Goal: Book appointment/travel/reservation

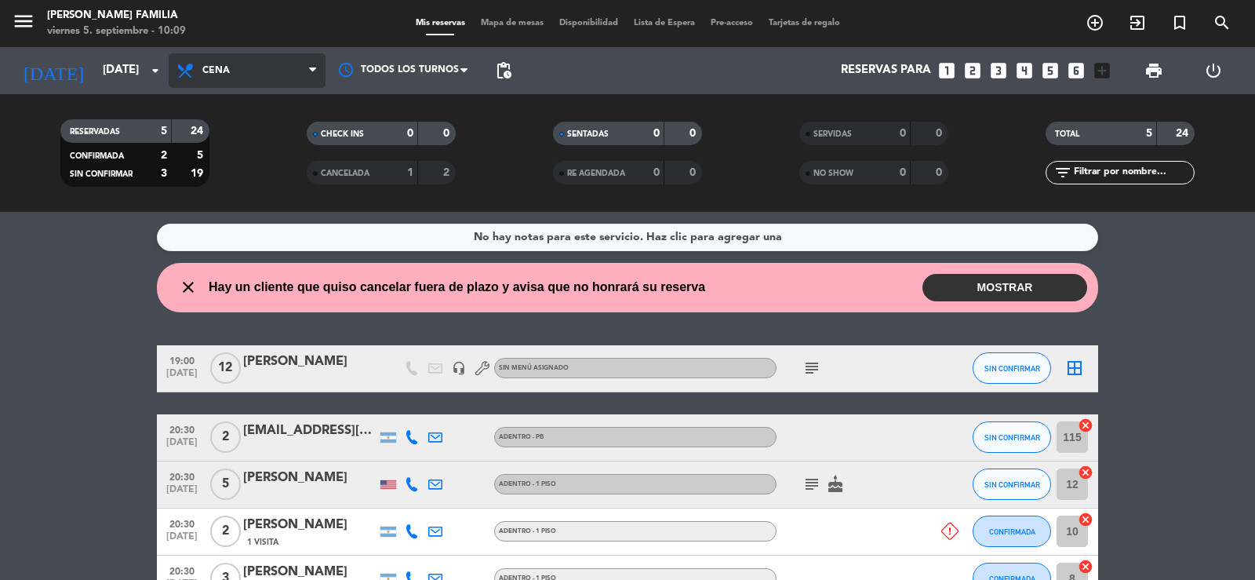
click at [302, 75] on span "Cena" at bounding box center [247, 70] width 157 height 35
click at [209, 140] on div "menu [PERSON_NAME] FAMILIA [DATE] 5. septiembre - 10:09 Mis reservas Mapa de me…" at bounding box center [627, 106] width 1255 height 212
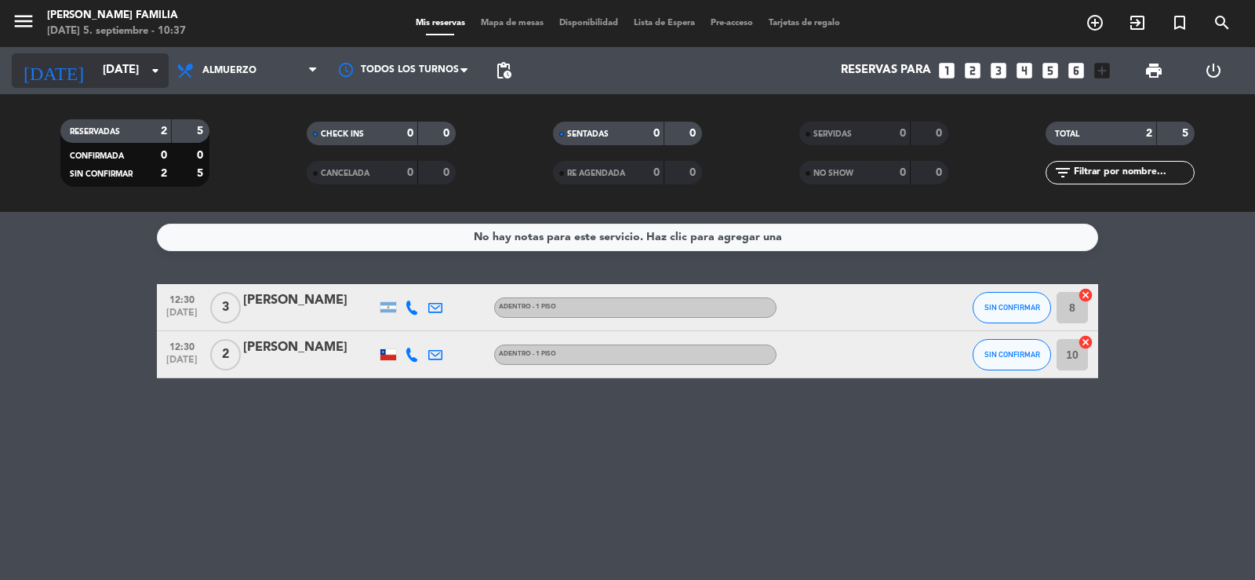
click at [130, 67] on input "[DATE]" at bounding box center [170, 71] width 151 height 30
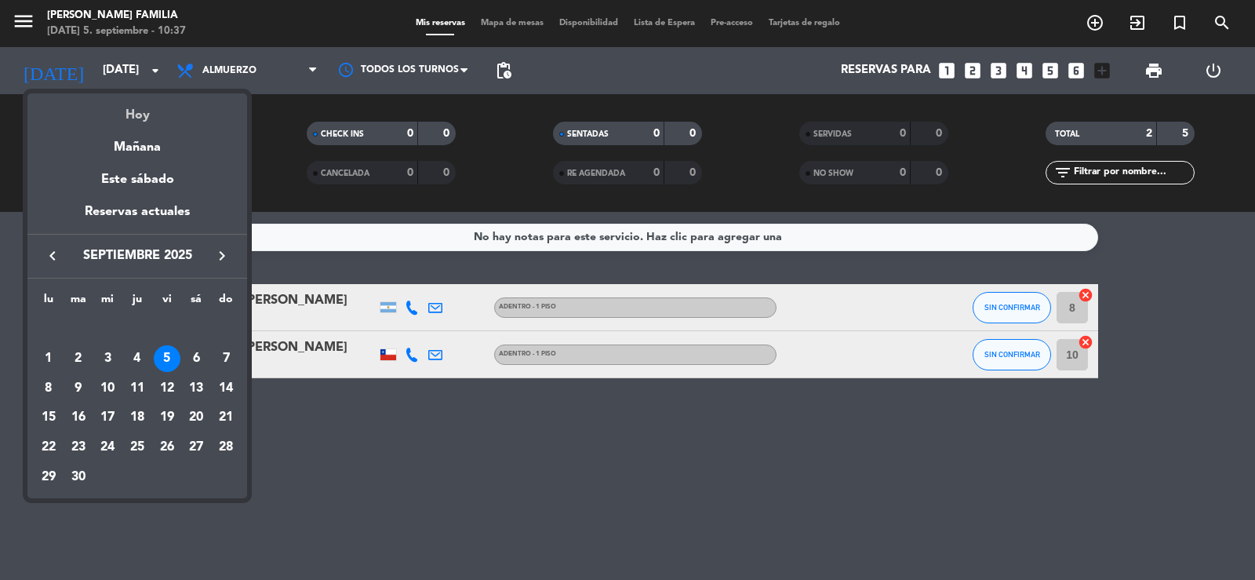
click at [160, 111] on div "Hoy" at bounding box center [137, 109] width 220 height 32
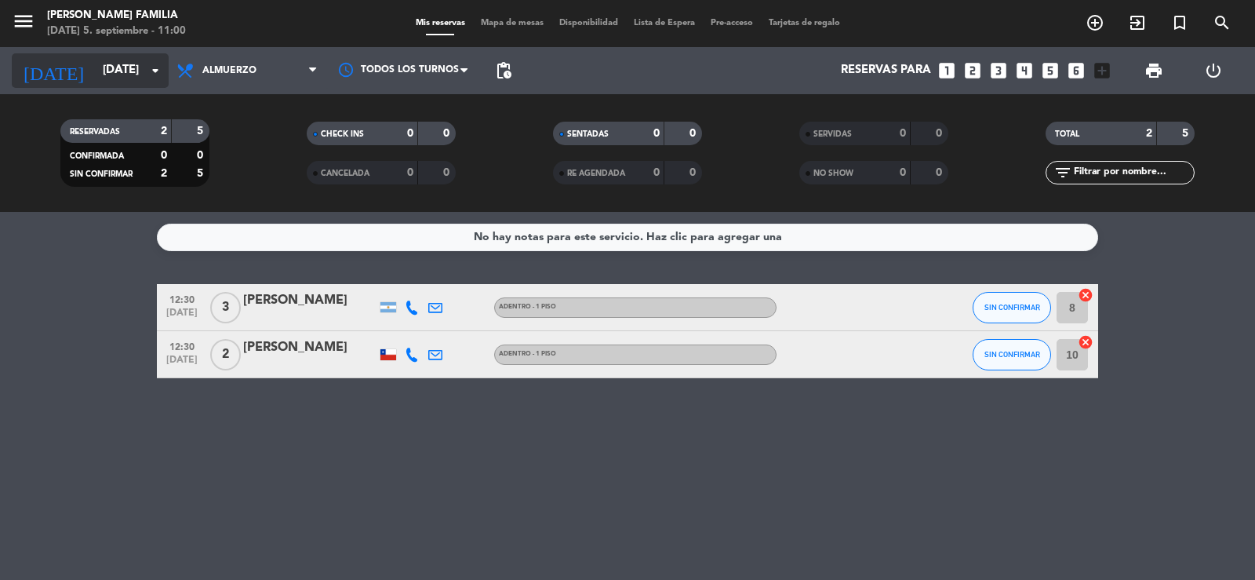
click at [95, 65] on input "[DATE]" at bounding box center [170, 71] width 151 height 30
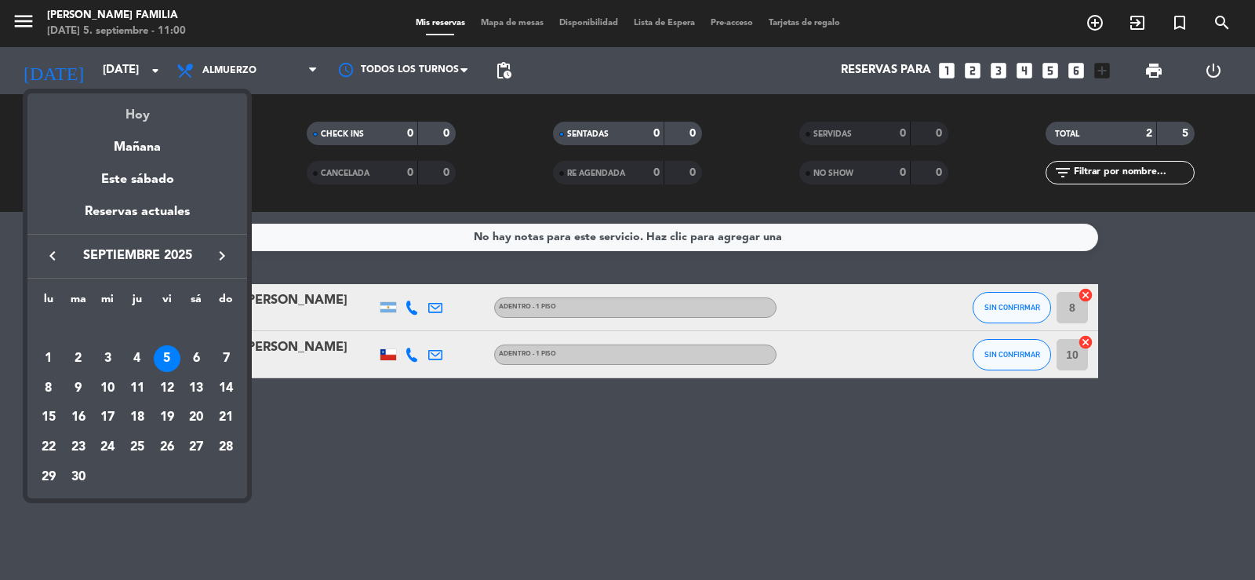
click at [145, 117] on div "Hoy" at bounding box center [137, 109] width 220 height 32
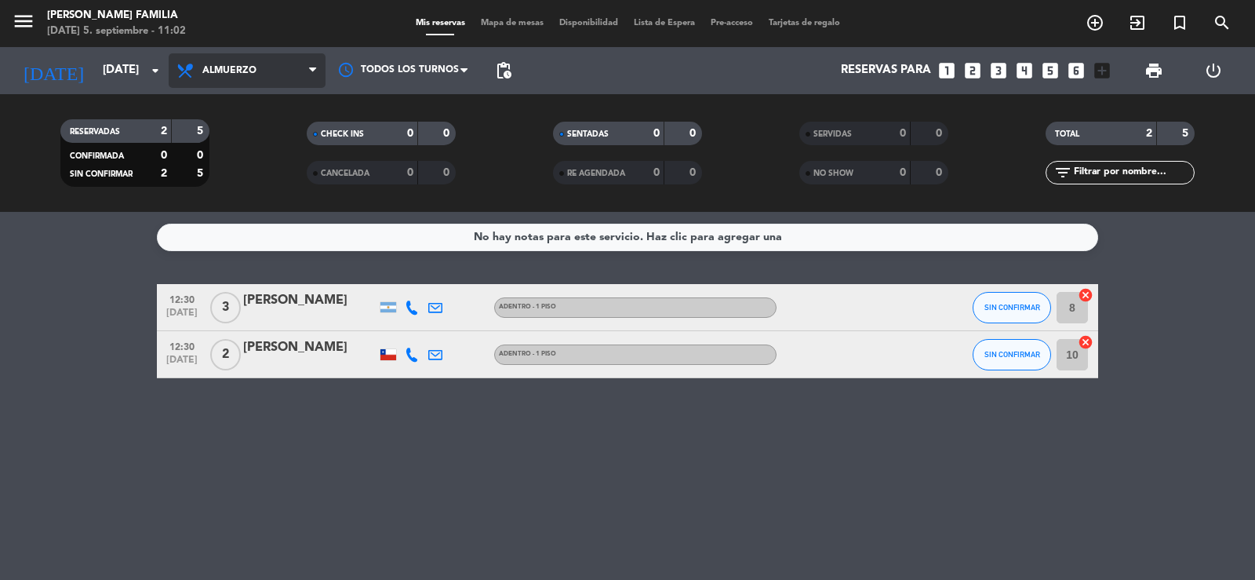
click at [246, 68] on span "Almuerzo" at bounding box center [229, 70] width 54 height 11
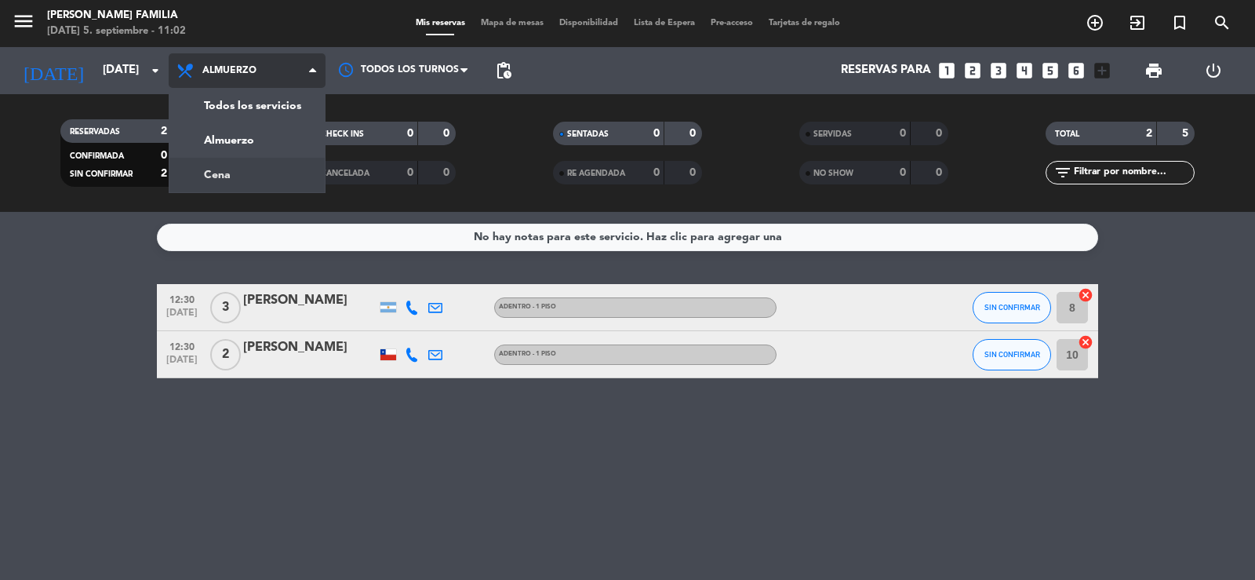
click at [235, 173] on div "menu [PERSON_NAME] FAMILIA [DATE] 5. septiembre - 11:02 Mis reservas Mapa de me…" at bounding box center [627, 106] width 1255 height 212
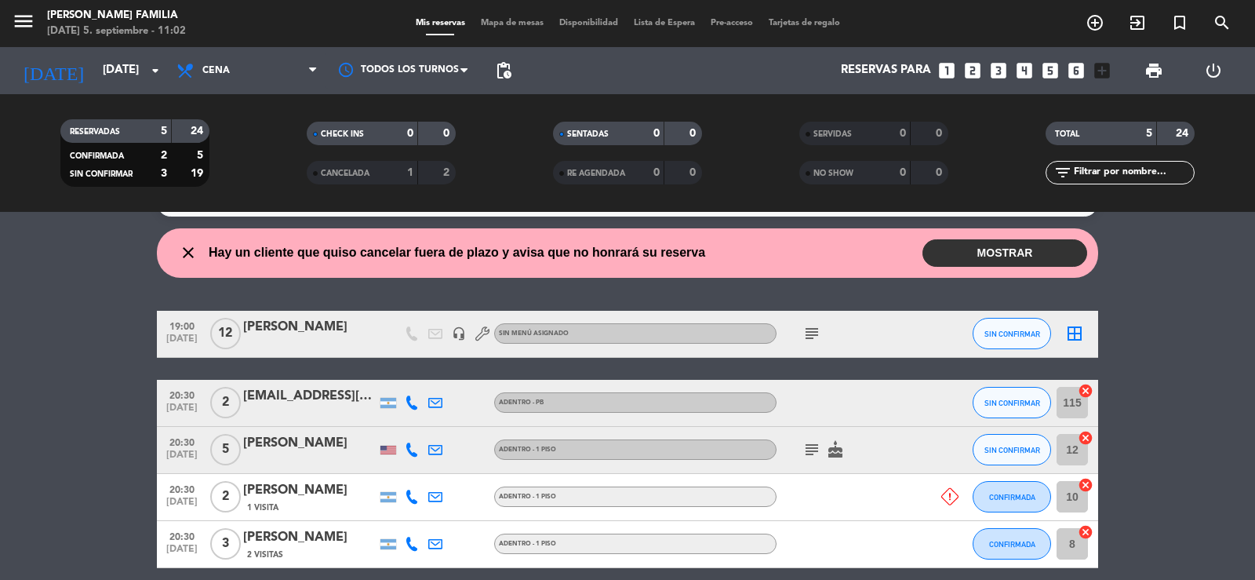
scroll to position [78, 0]
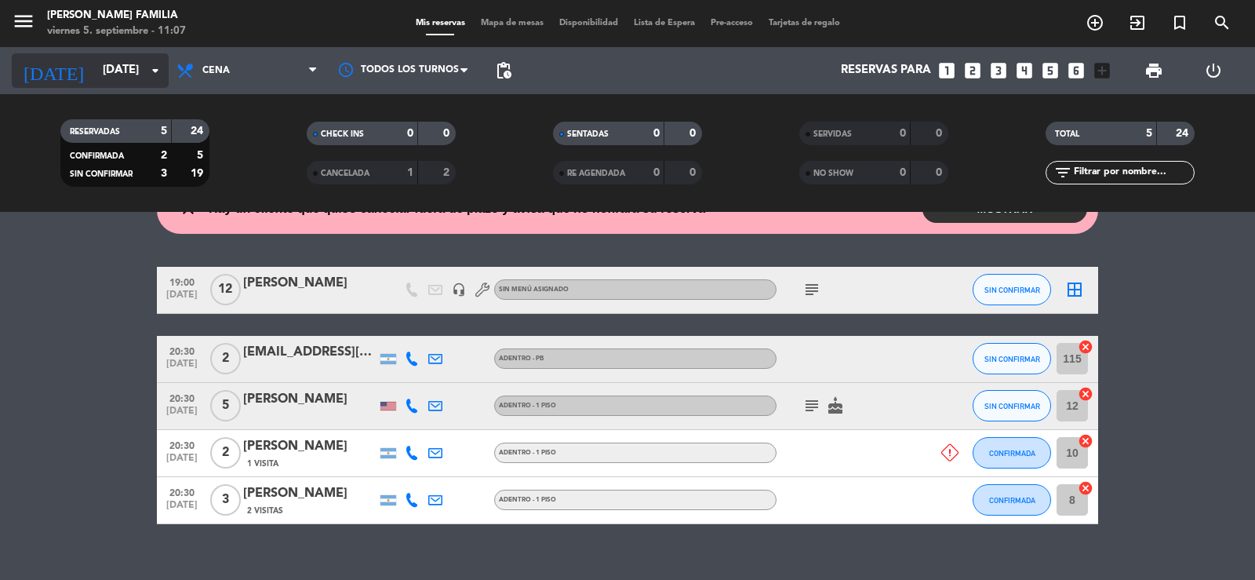
click at [120, 64] on input "[DATE]" at bounding box center [170, 71] width 151 height 30
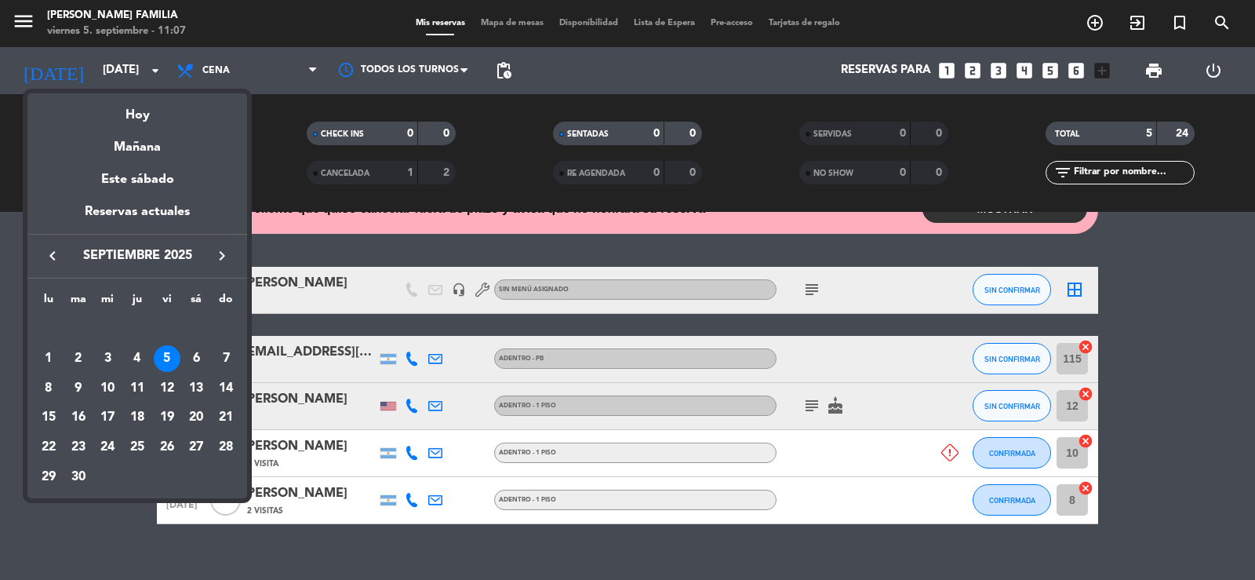
click at [144, 111] on div "Hoy" at bounding box center [137, 109] width 220 height 32
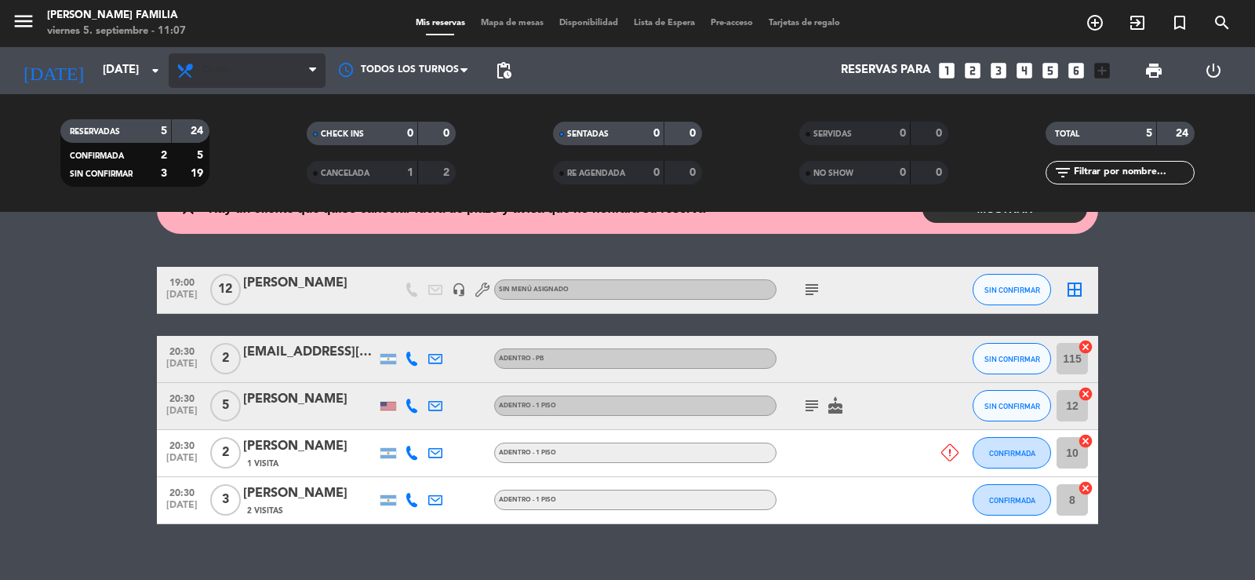
click at [246, 73] on span "Cena" at bounding box center [247, 70] width 157 height 35
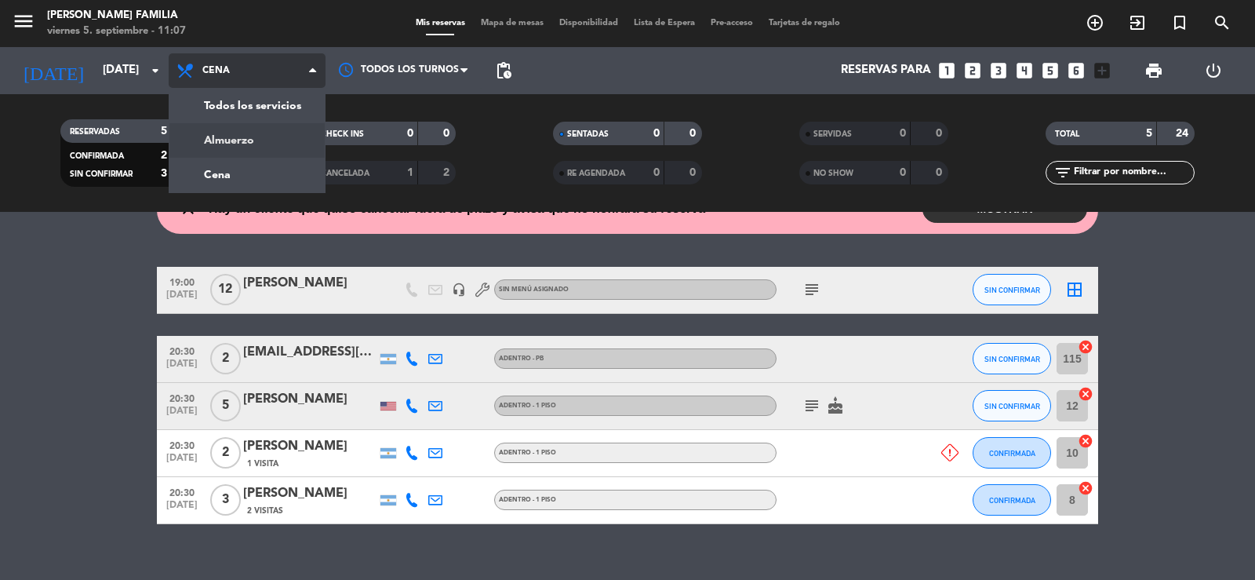
click at [235, 144] on div "menu [PERSON_NAME] FAMILIA [DATE] 5. septiembre - 11:07 Mis reservas Mapa de me…" at bounding box center [627, 106] width 1255 height 212
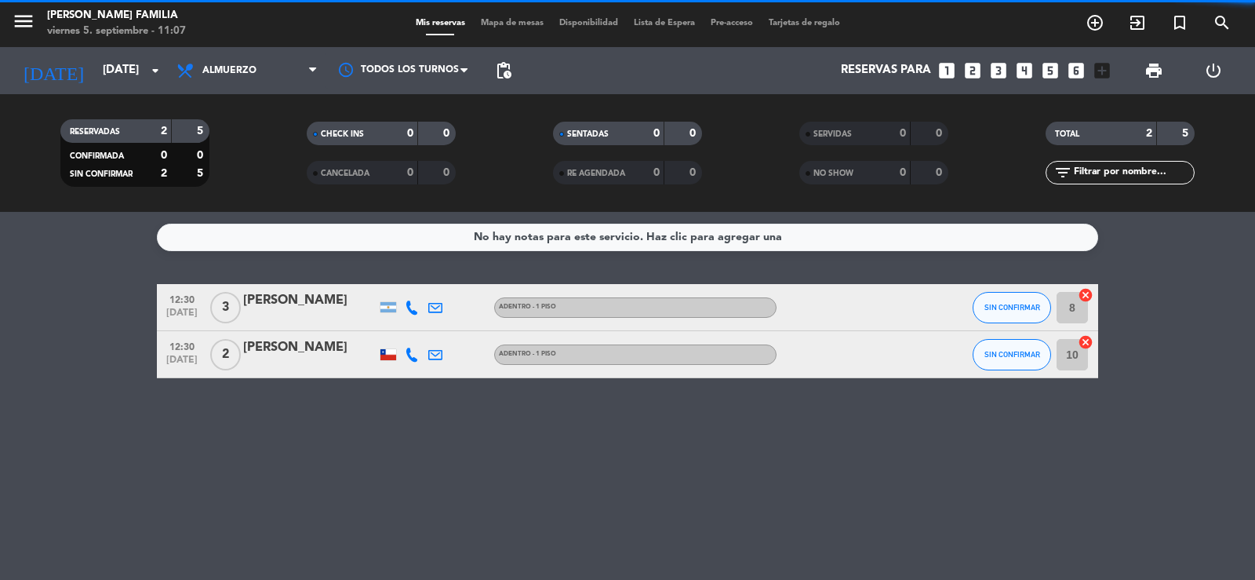
scroll to position [0, 0]
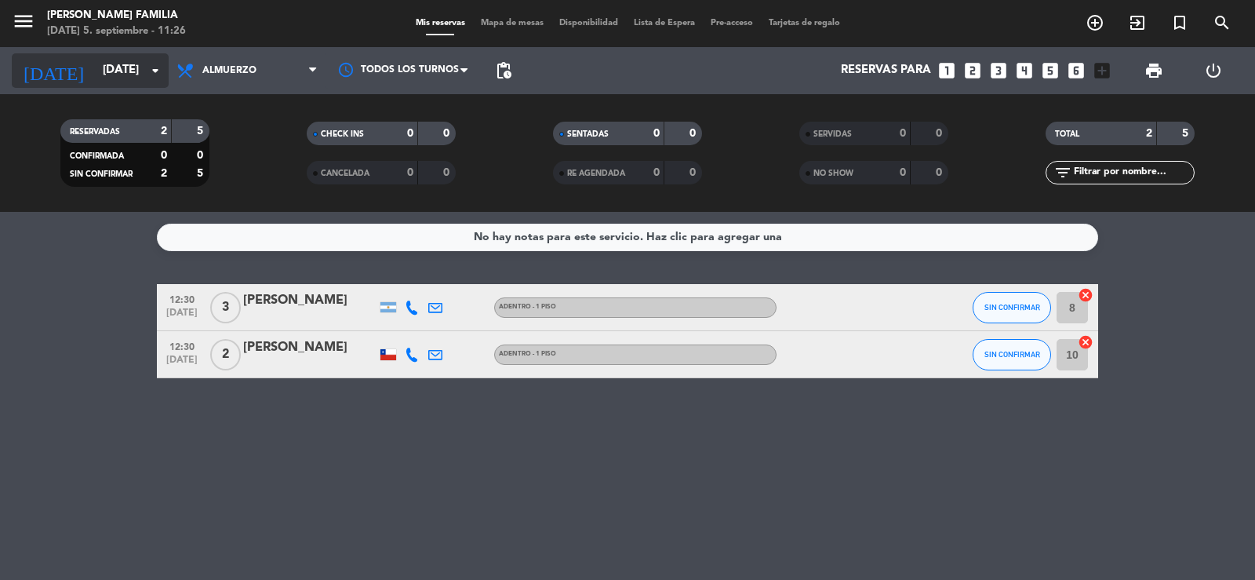
click at [121, 71] on input "[DATE]" at bounding box center [170, 71] width 151 height 30
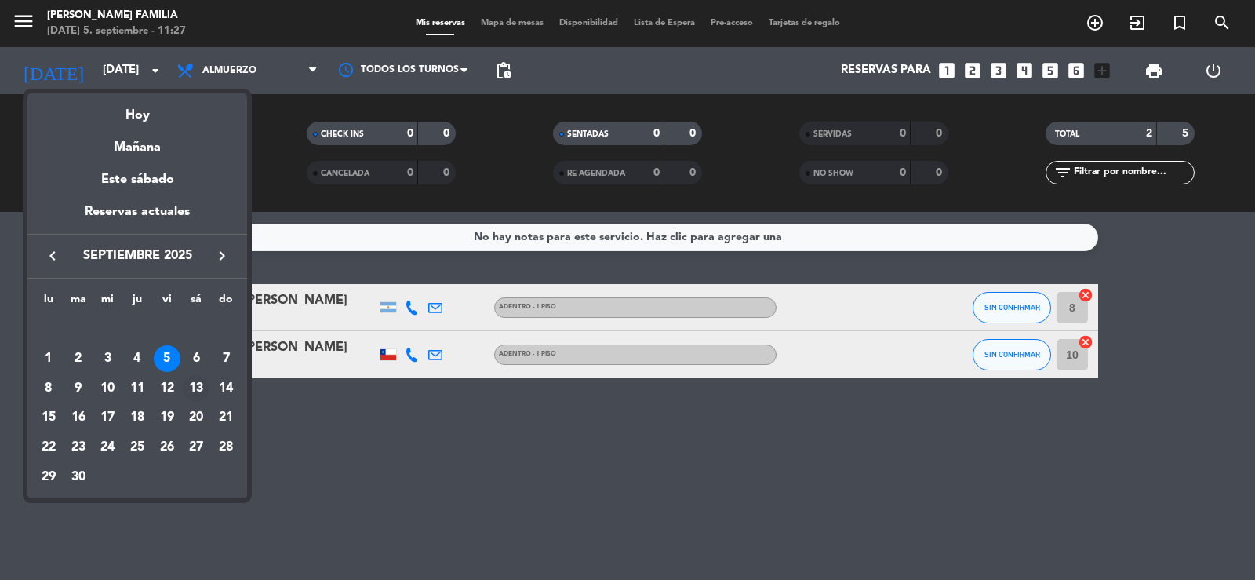
click at [198, 384] on div "13" at bounding box center [196, 388] width 27 height 27
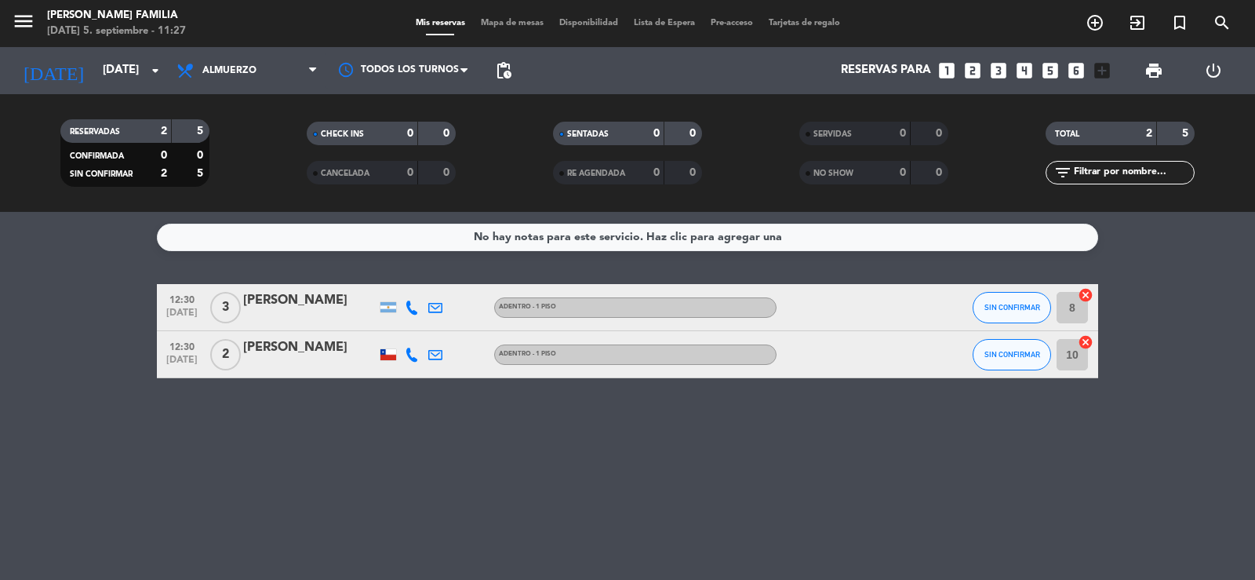
type input "[DATE]"
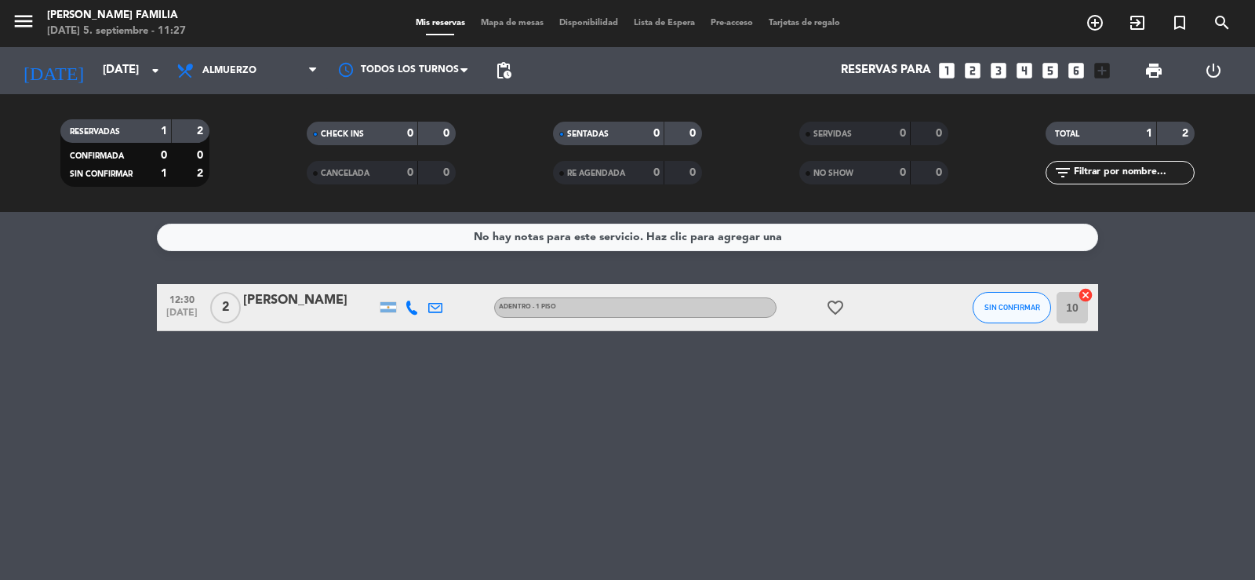
click at [493, 21] on span "Mapa de mesas" at bounding box center [512, 23] width 78 height 9
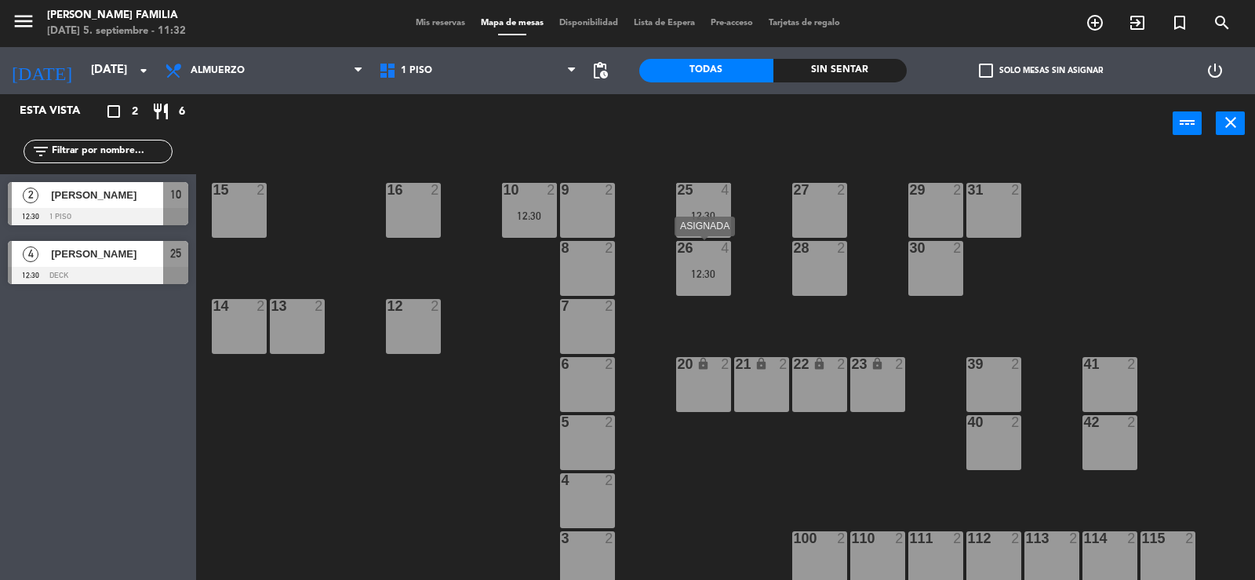
click at [706, 258] on div "26 4 12:30" at bounding box center [703, 268] width 55 height 55
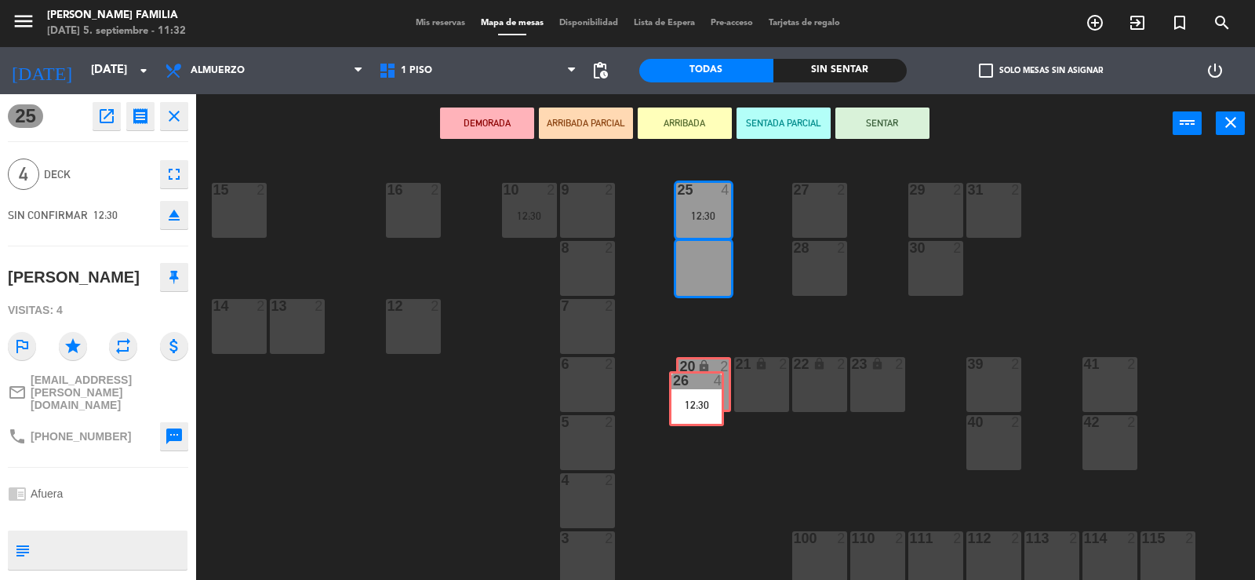
drag, startPoint x: 711, startPoint y: 264, endPoint x: 704, endPoint y: 395, distance: 130.4
click at [704, 395] on div "9 2 10 2 12:30 15 2 16 2 25 4 12:30 27 2 29 2 31 2 8 2 26 4 12:30 26 4 12:30 28…" at bounding box center [732, 368] width 1046 height 427
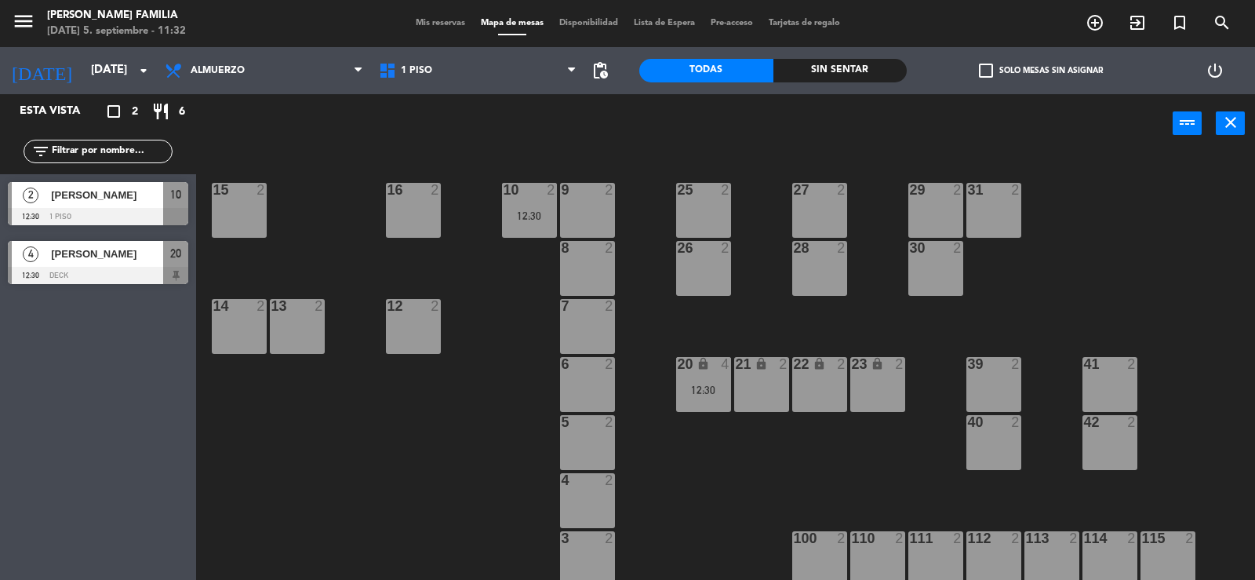
click at [429, 19] on span "Mis reservas" at bounding box center [440, 23] width 65 height 9
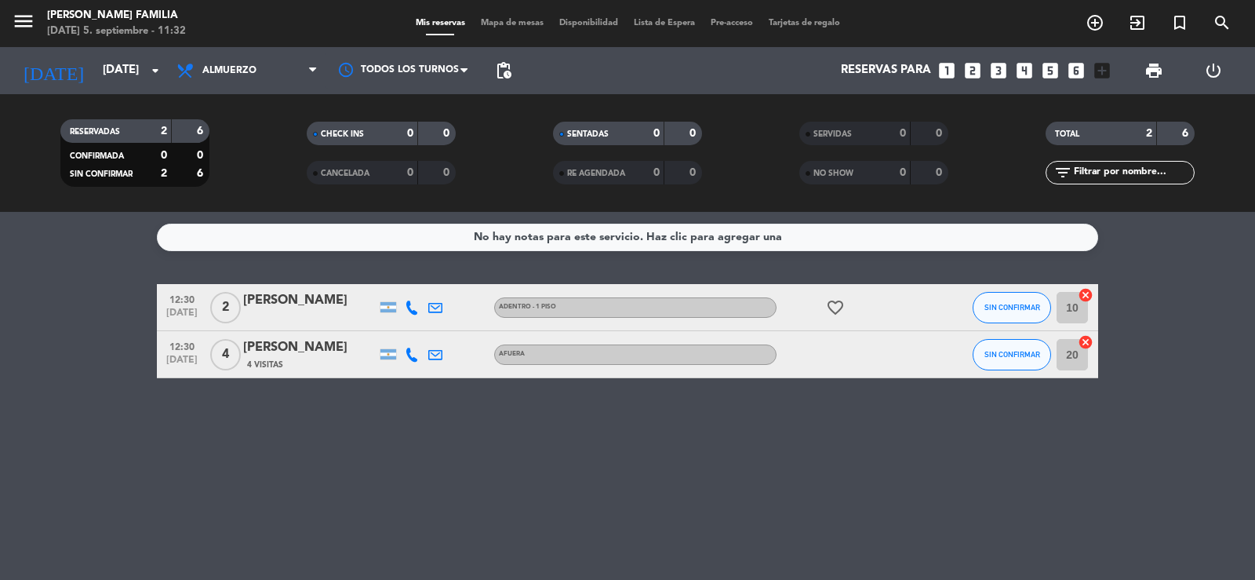
click at [309, 354] on div "[PERSON_NAME]" at bounding box center [309, 347] width 133 height 20
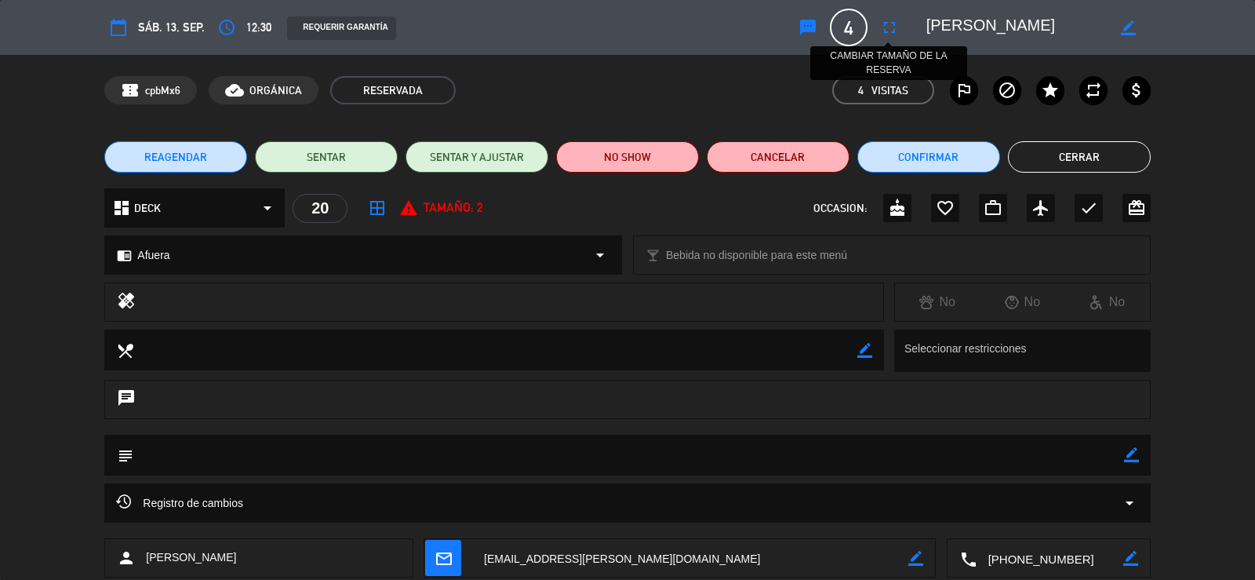
click at [895, 25] on icon "fullscreen" at bounding box center [889, 27] width 19 height 19
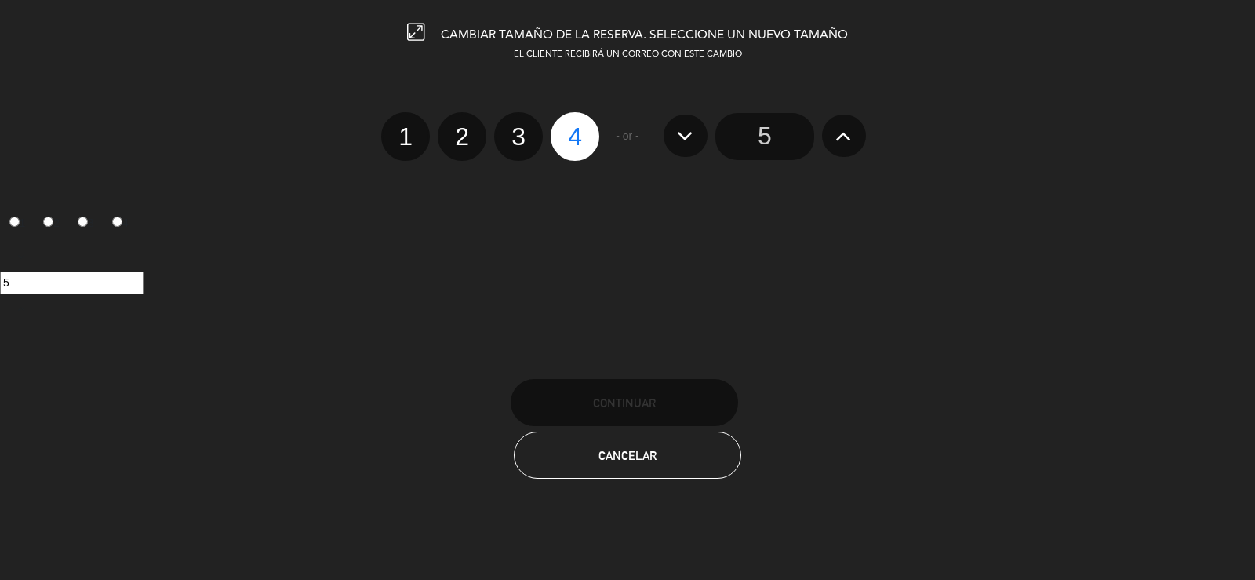
click at [761, 140] on input "5" at bounding box center [764, 136] width 99 height 47
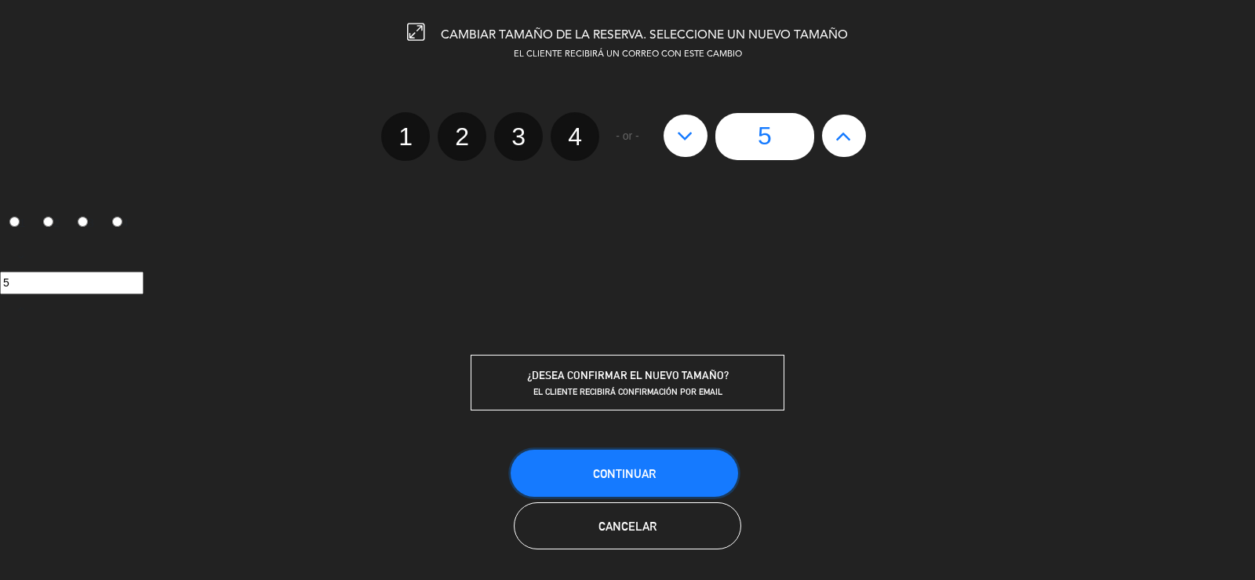
click at [626, 478] on span "Continuar" at bounding box center [624, 473] width 63 height 13
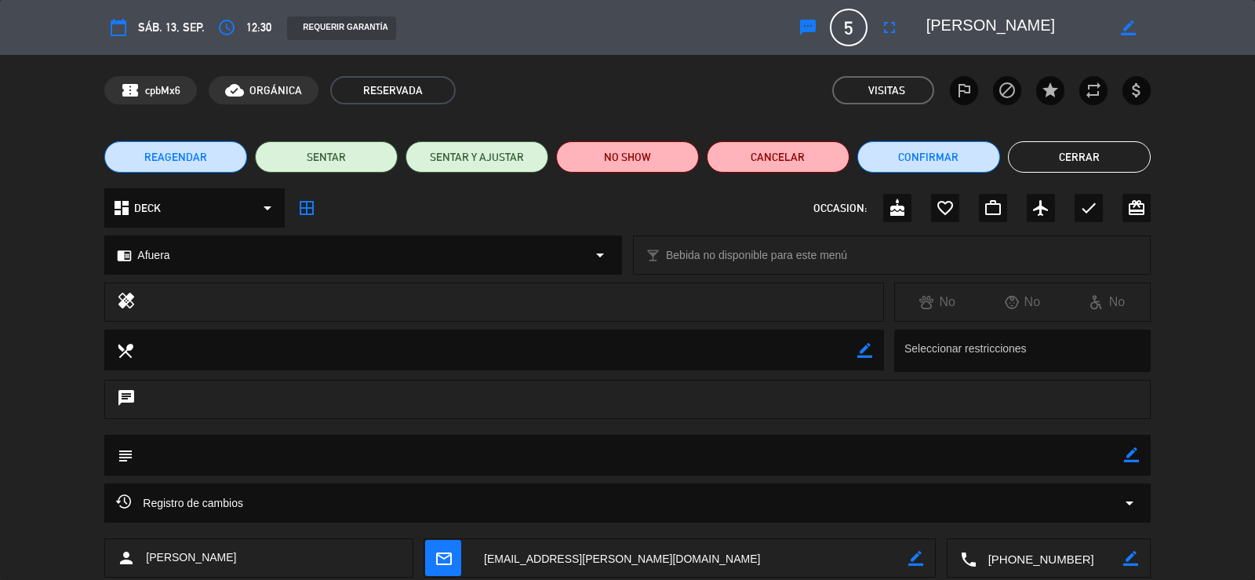
click at [442, 562] on icon "mail_outline" at bounding box center [443, 557] width 17 height 17
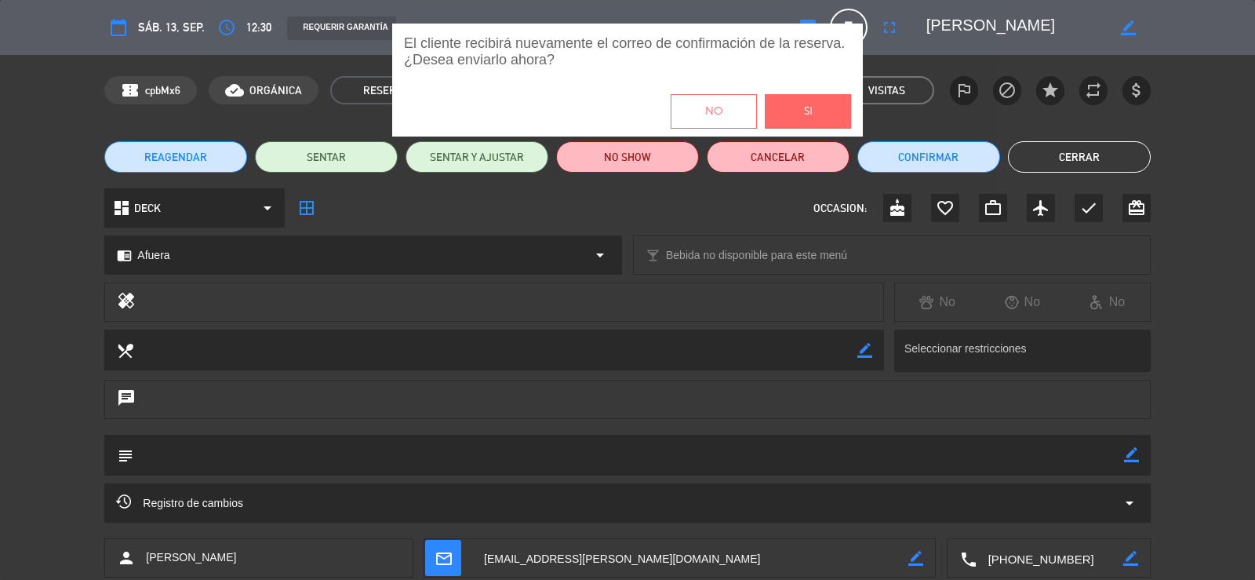
click at [798, 109] on button "Si" at bounding box center [808, 111] width 86 height 35
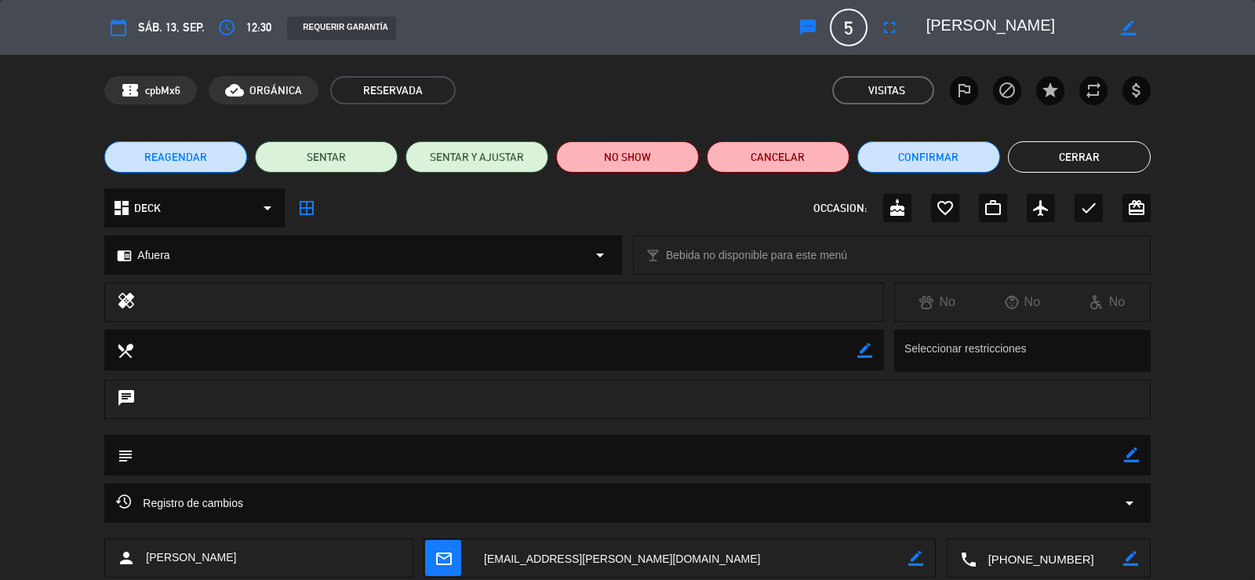
click at [1084, 156] on button "Cerrar" at bounding box center [1079, 156] width 143 height 31
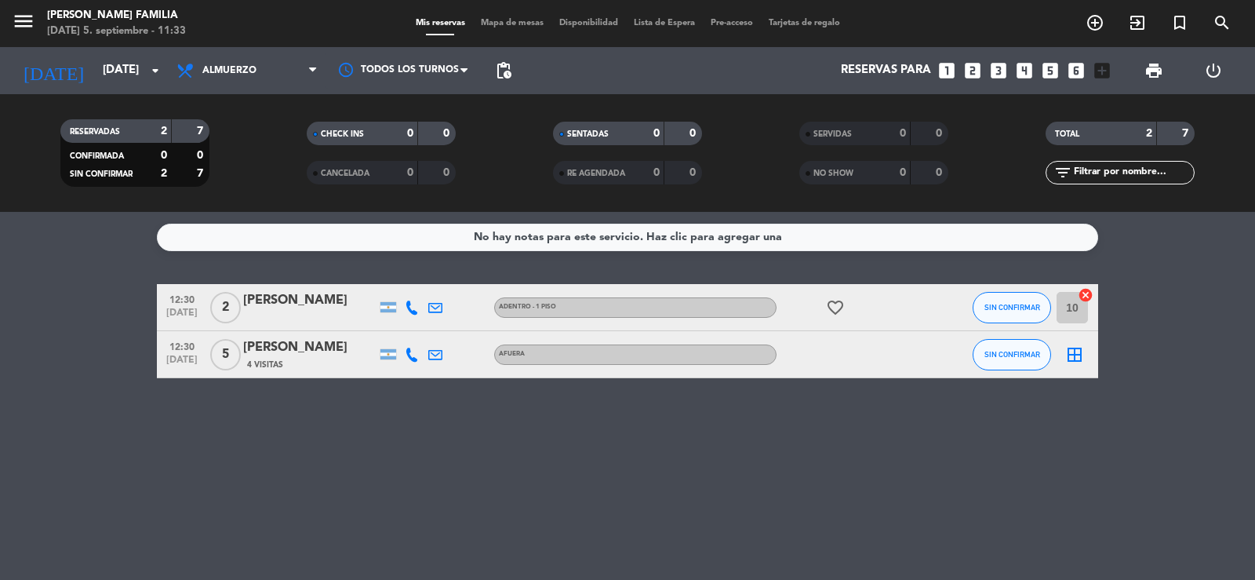
click at [512, 20] on span "Mapa de mesas" at bounding box center [512, 23] width 78 height 9
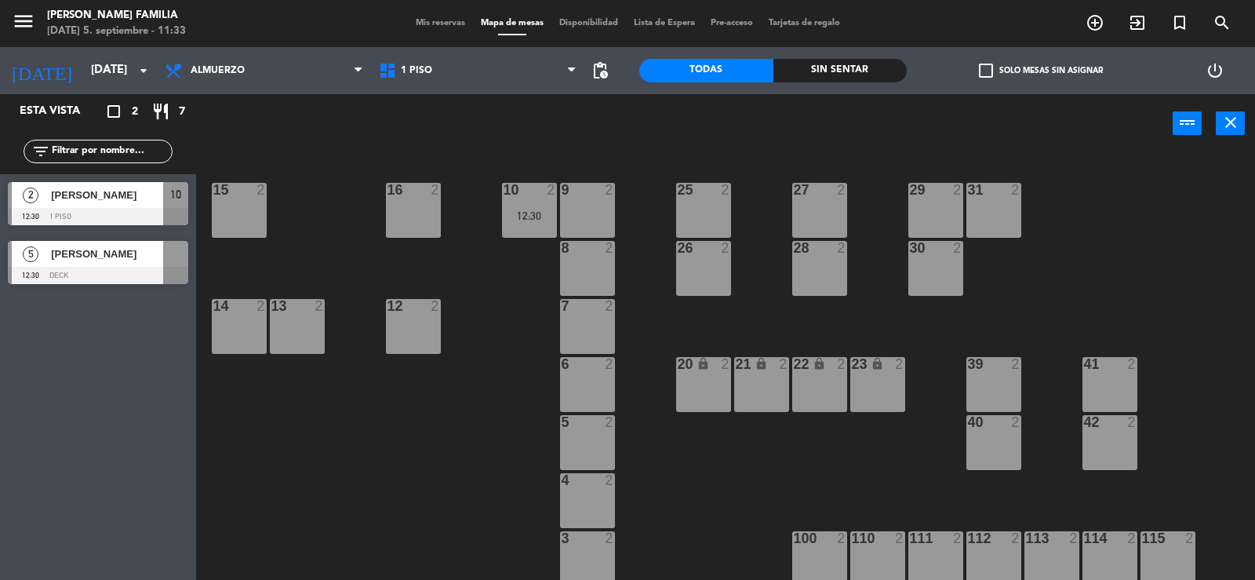
click at [96, 264] on div "[PERSON_NAME]" at bounding box center [106, 254] width 114 height 26
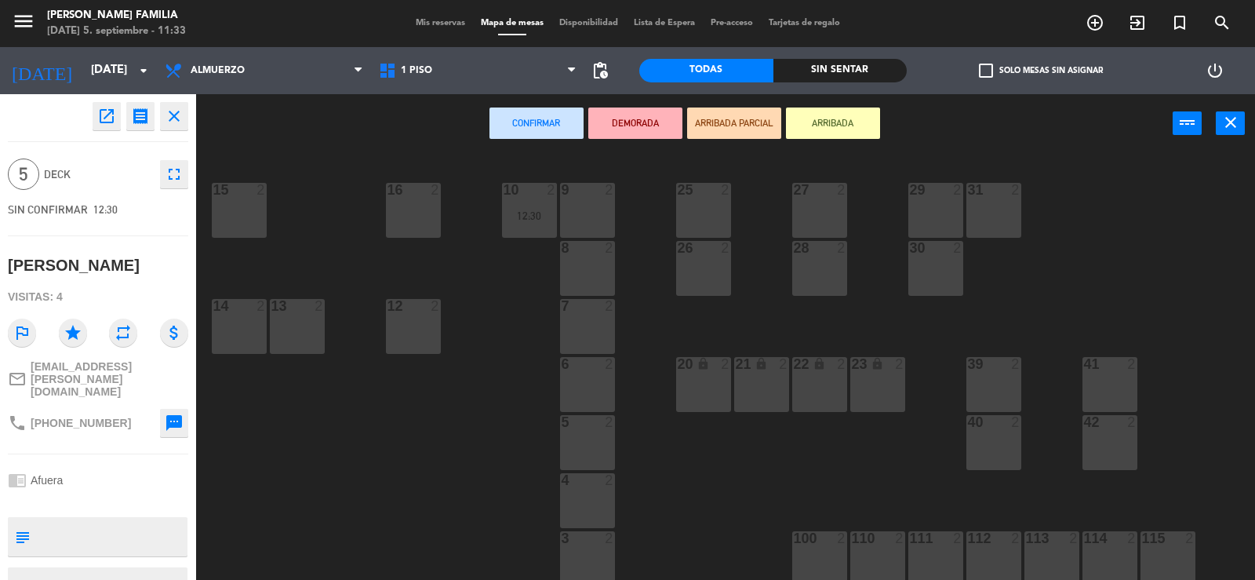
click at [173, 118] on icon "close" at bounding box center [174, 116] width 19 height 19
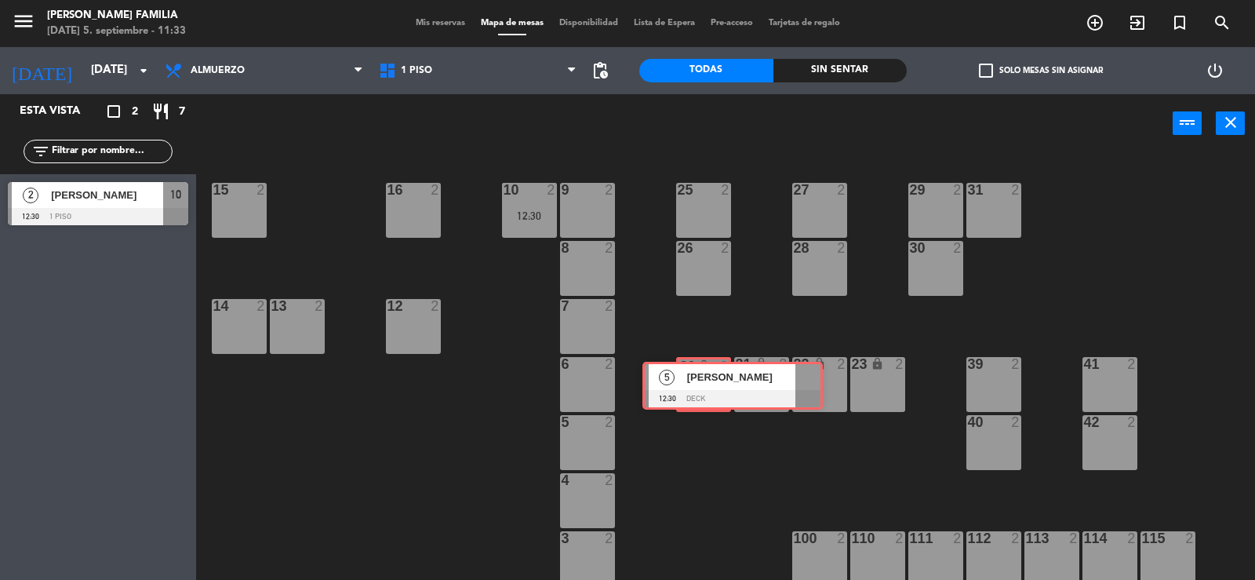
drag, startPoint x: 80, startPoint y: 261, endPoint x: 712, endPoint y: 381, distance: 643.5
click at [712, 381] on div "Esta vista crop_square 2 restaurant 7 filter_list 2 [PERSON_NAME] 12:30 1 PISO …" at bounding box center [627, 337] width 1255 height 487
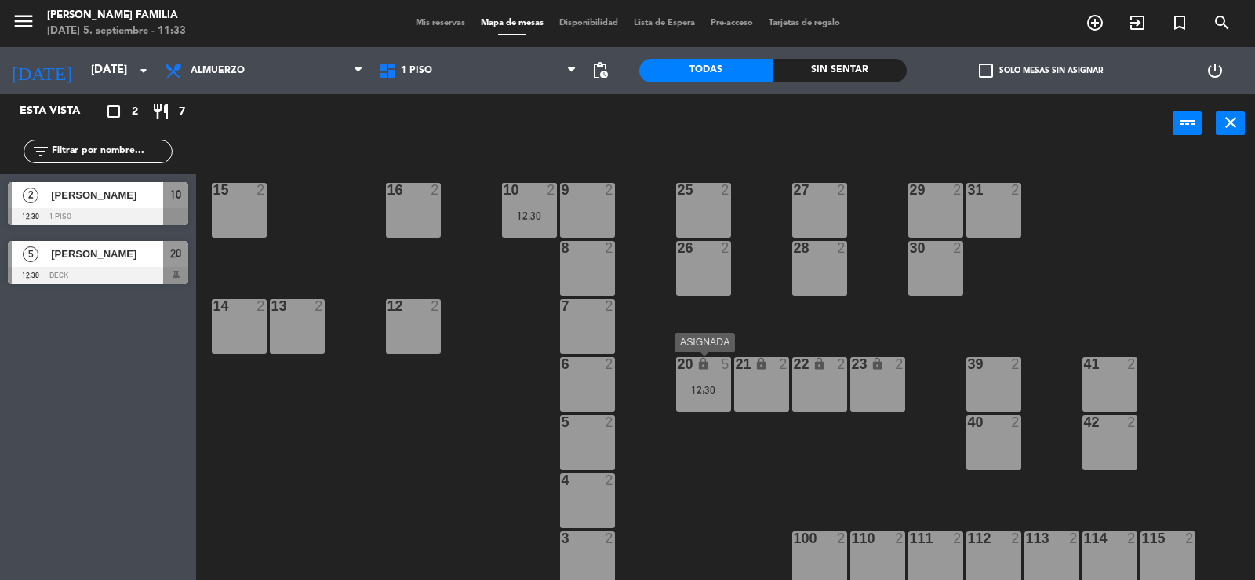
click at [713, 384] on div "12:30" at bounding box center [703, 389] width 55 height 11
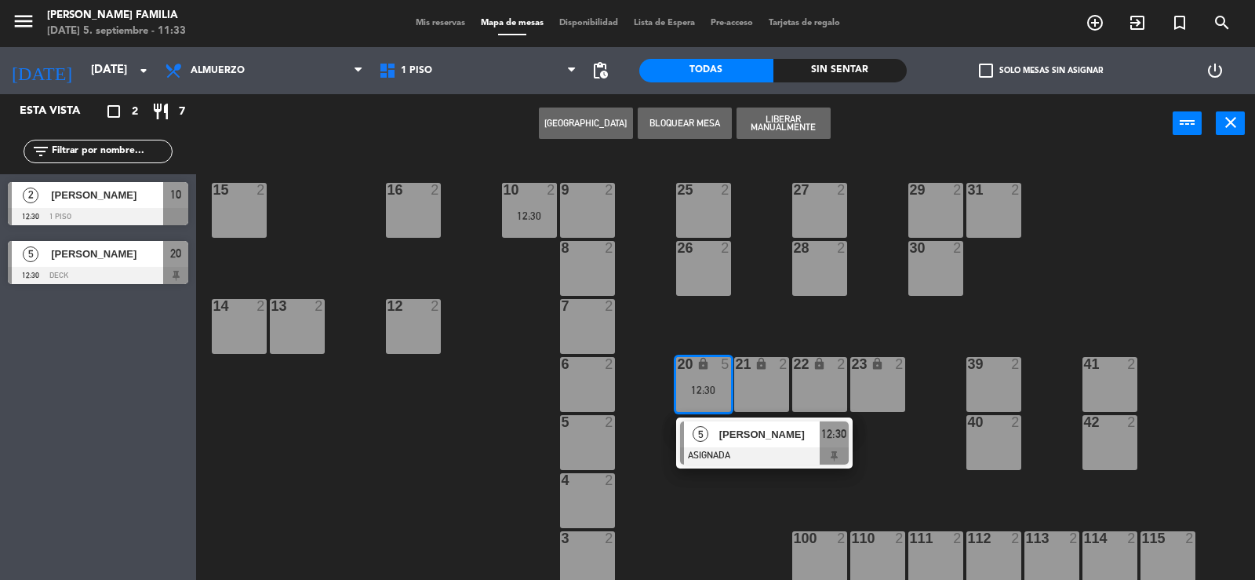
click at [735, 316] on div "9 2 10 2 12:30 15 2 16 2 25 2 27 2 29 2 31 2 8 2 26 2 28 2 30 2 7 2 12 2 13 2 1…" at bounding box center [732, 368] width 1046 height 427
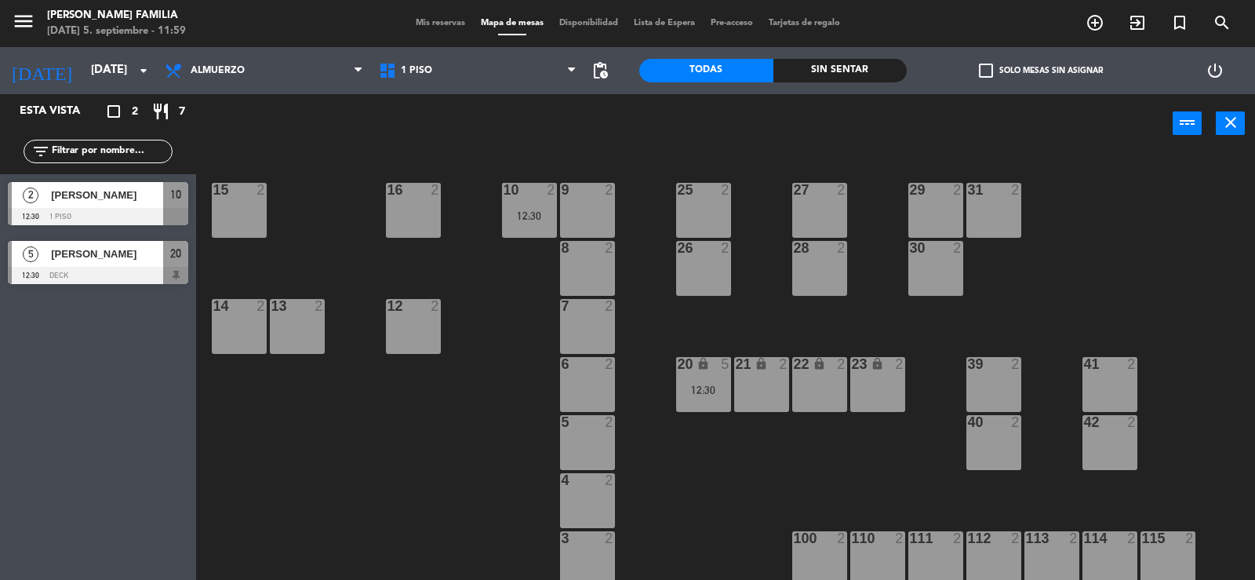
click at [1242, 239] on div "9 2 10 2 12:30 15 2 16 2 25 2 27 2 29 2 31 2 8 2 26 2 28 2 30 2 7 2 12 2 13 2 1…" at bounding box center [732, 368] width 1046 height 427
